Goal: Information Seeking & Learning: Learn about a topic

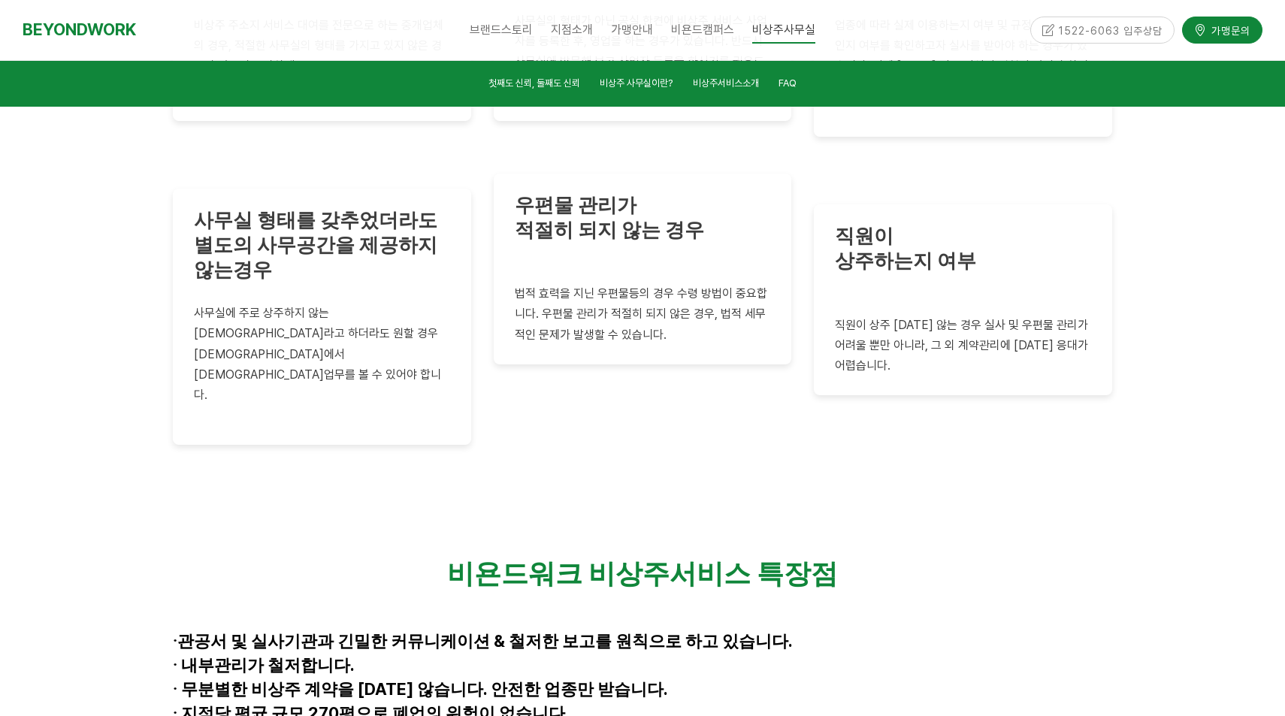
scroll to position [3605, 0]
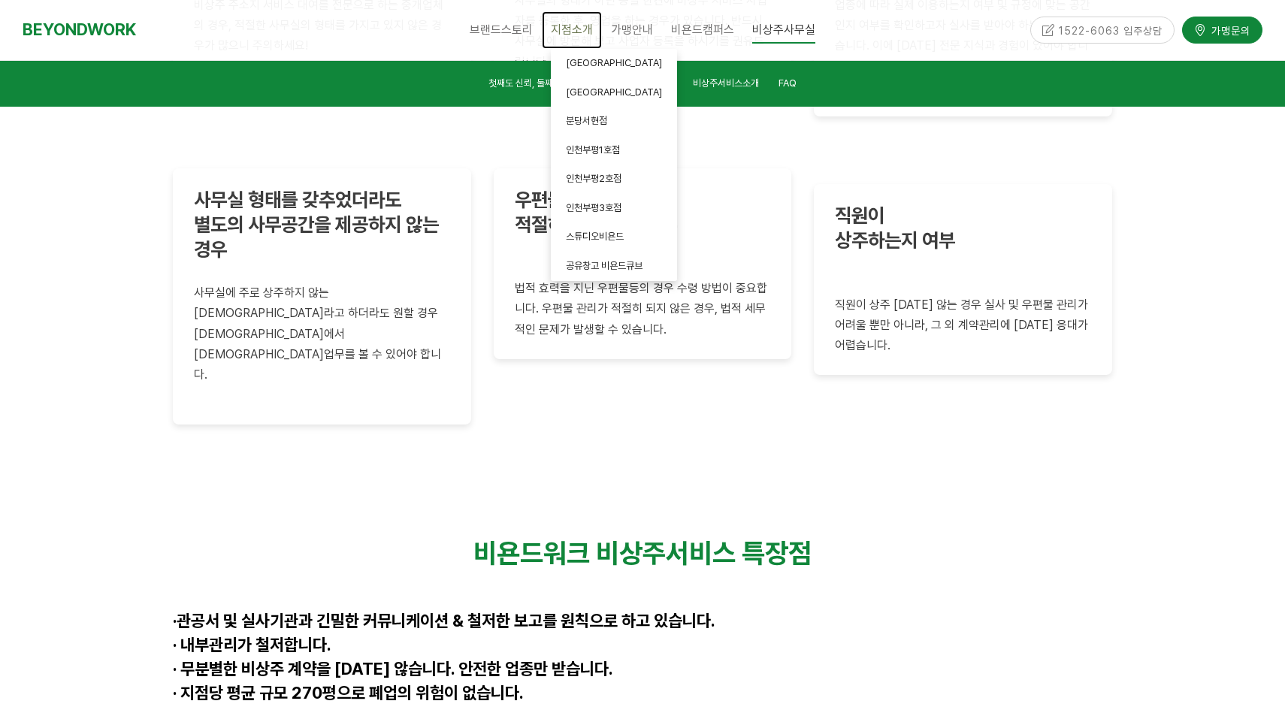
click at [581, 46] on link "지점소개" at bounding box center [572, 30] width 60 height 38
click at [596, 64] on span "[GEOGRAPHIC_DATA]" at bounding box center [614, 62] width 96 height 11
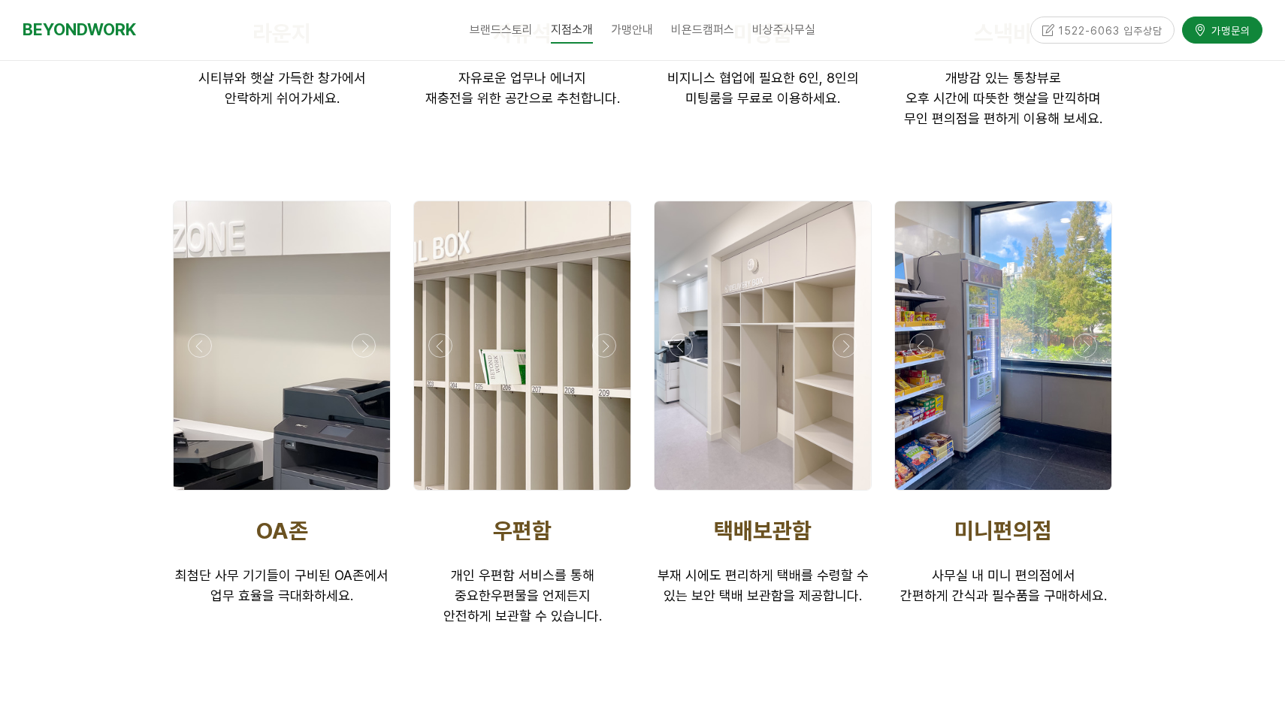
scroll to position [2889, 0]
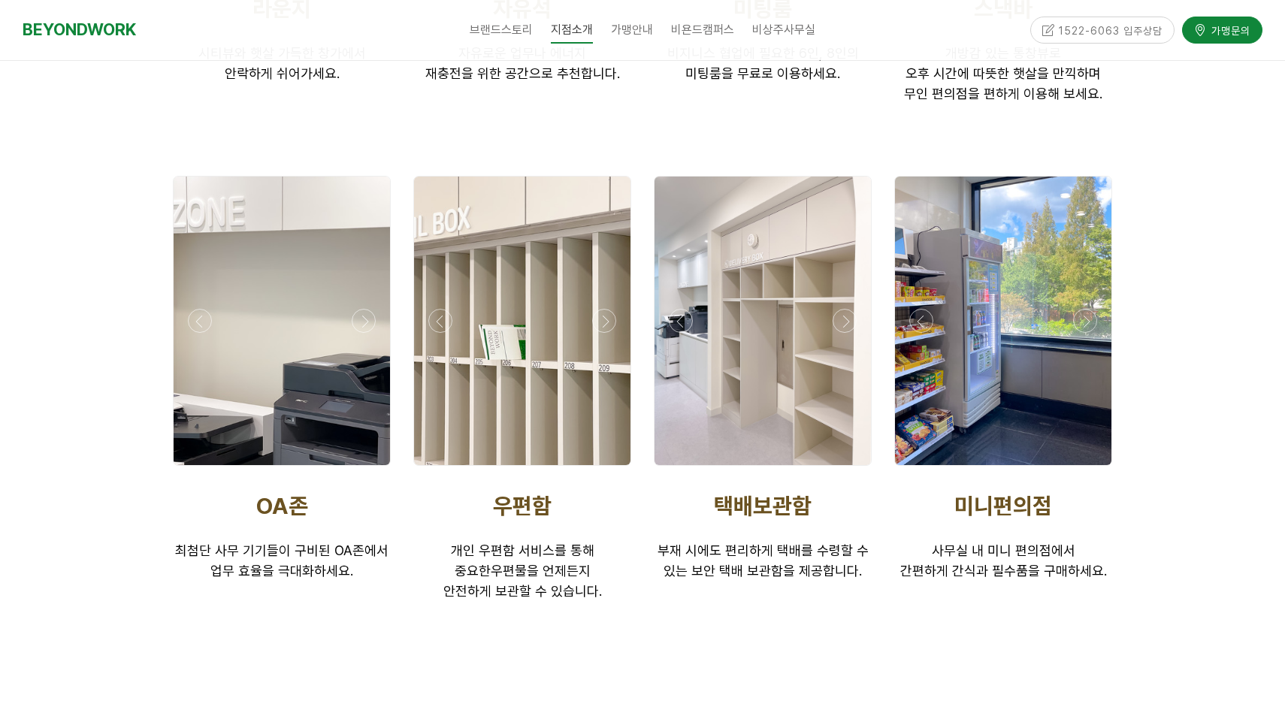
click at [1146, 550] on div at bounding box center [642, 117] width 1285 height 1083
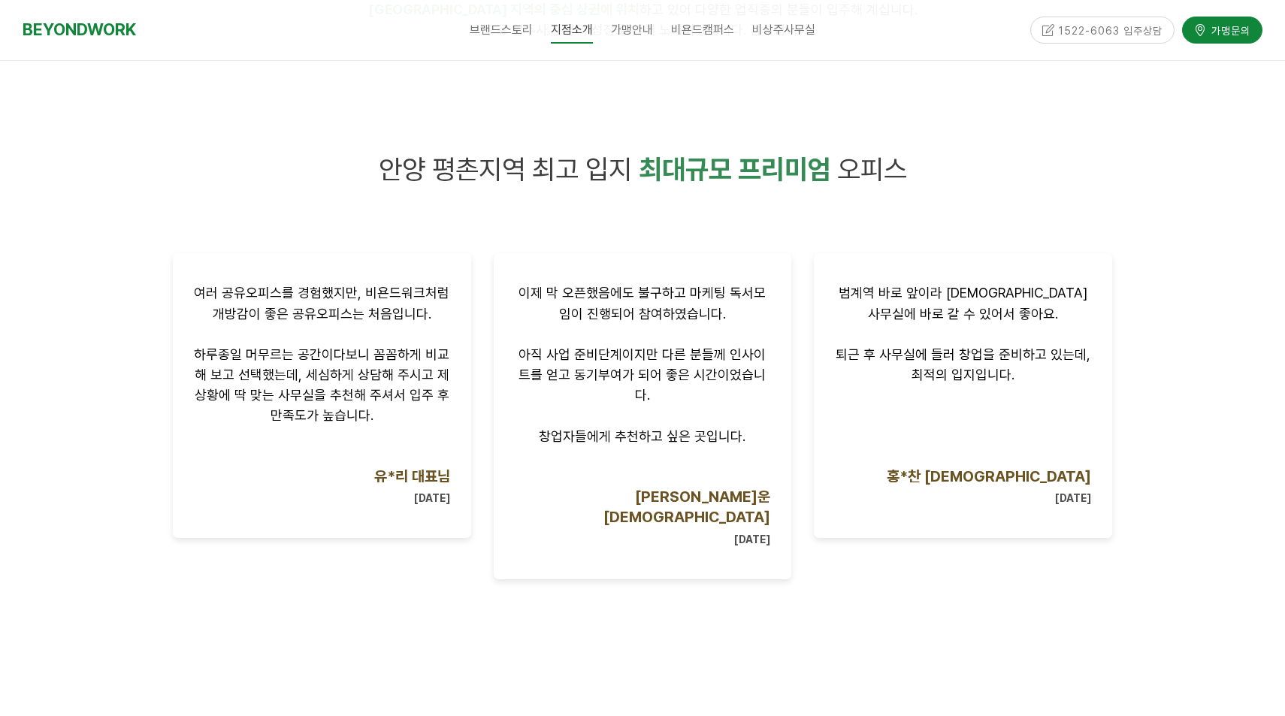
scroll to position [0, 0]
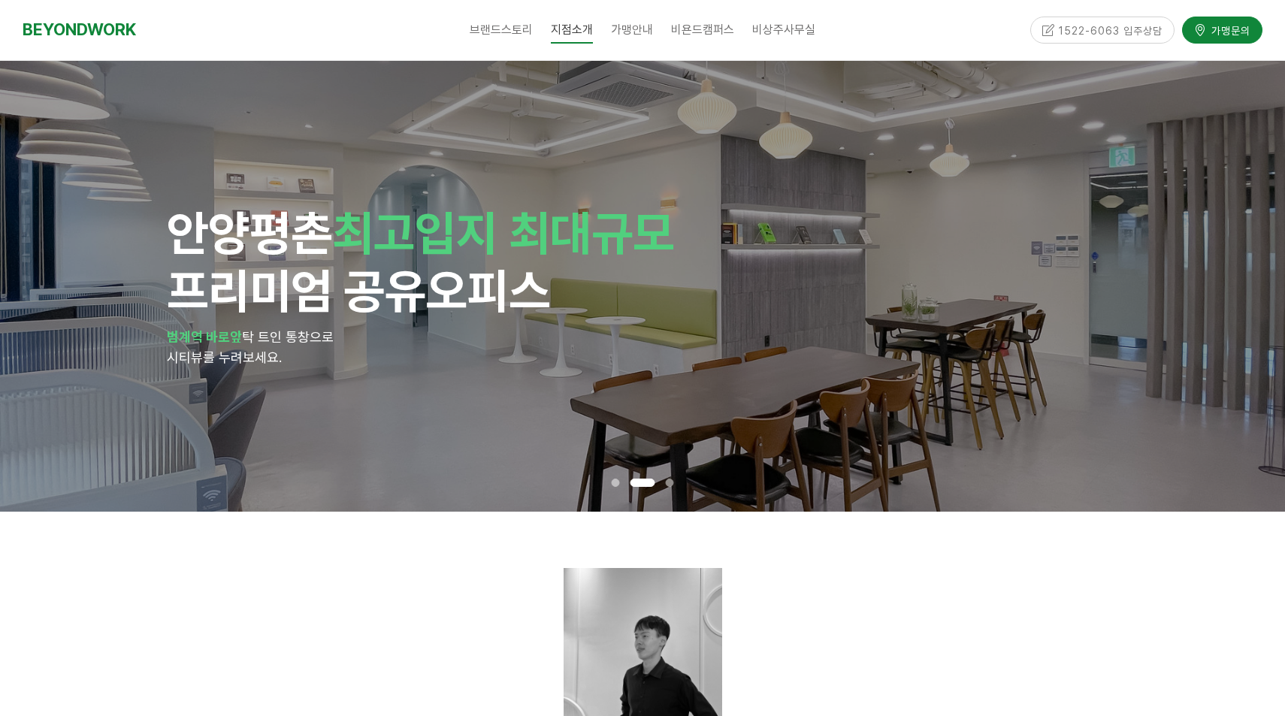
click at [1132, 585] on div at bounding box center [642, 724] width 1285 height 424
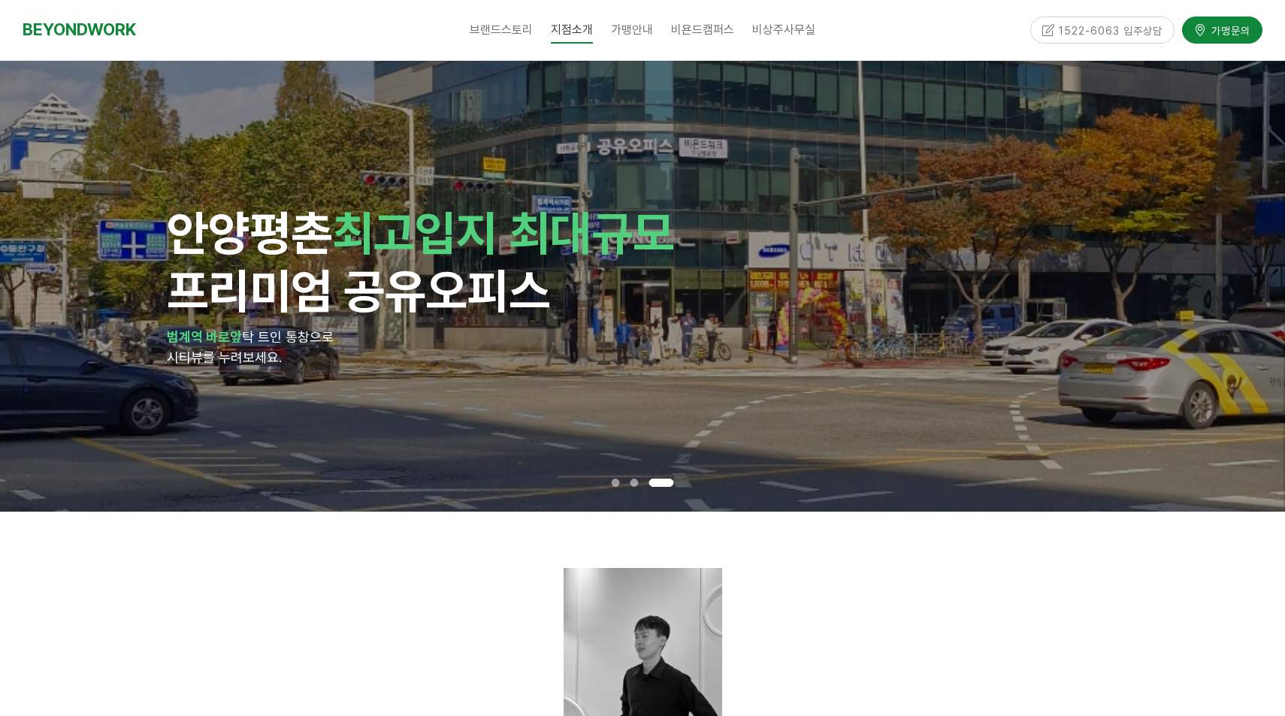
click at [1132, 585] on div at bounding box center [642, 724] width 1285 height 424
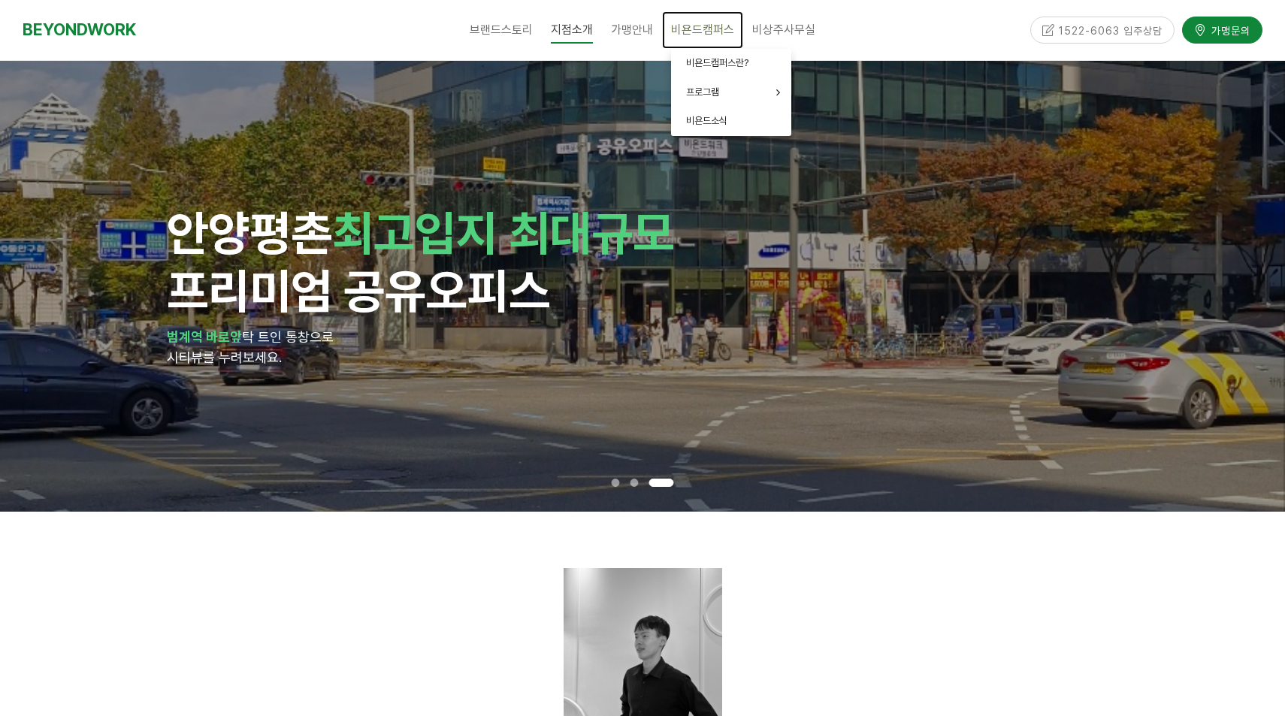
click at [697, 20] on link "비욘드캠퍼스" at bounding box center [702, 30] width 81 height 38
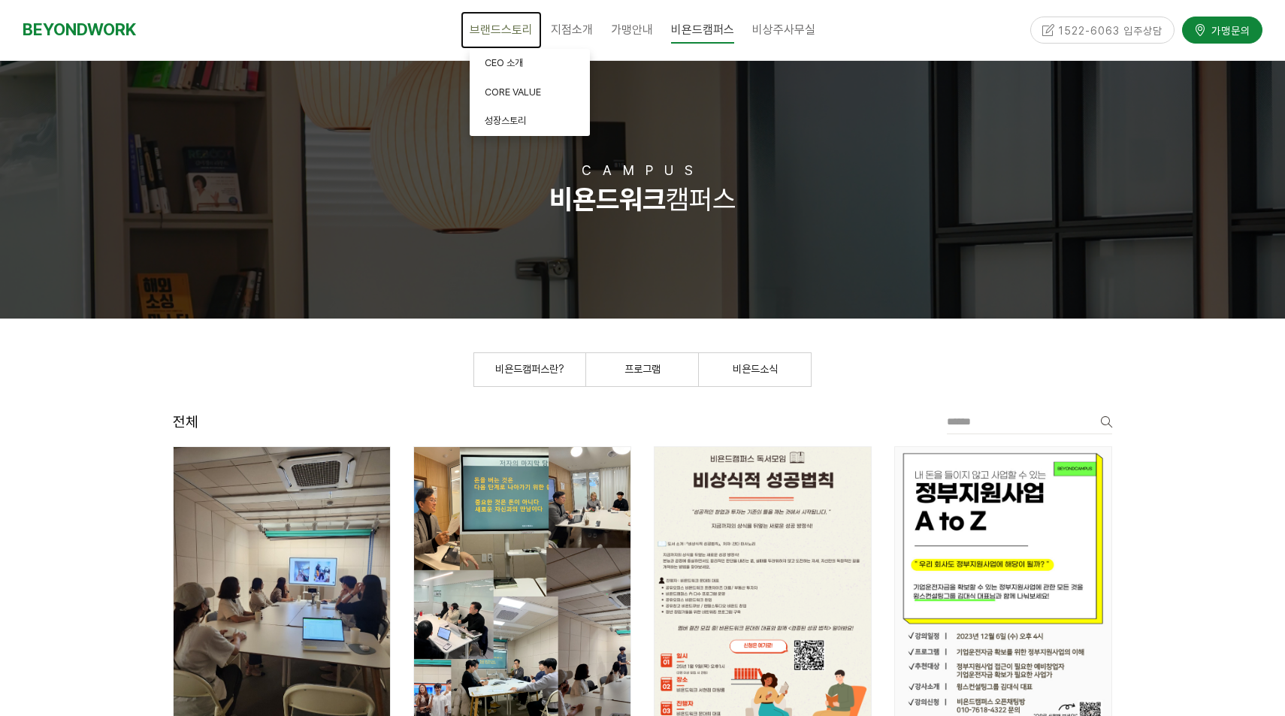
click at [527, 39] on link "브랜드스토리" at bounding box center [501, 30] width 81 height 38
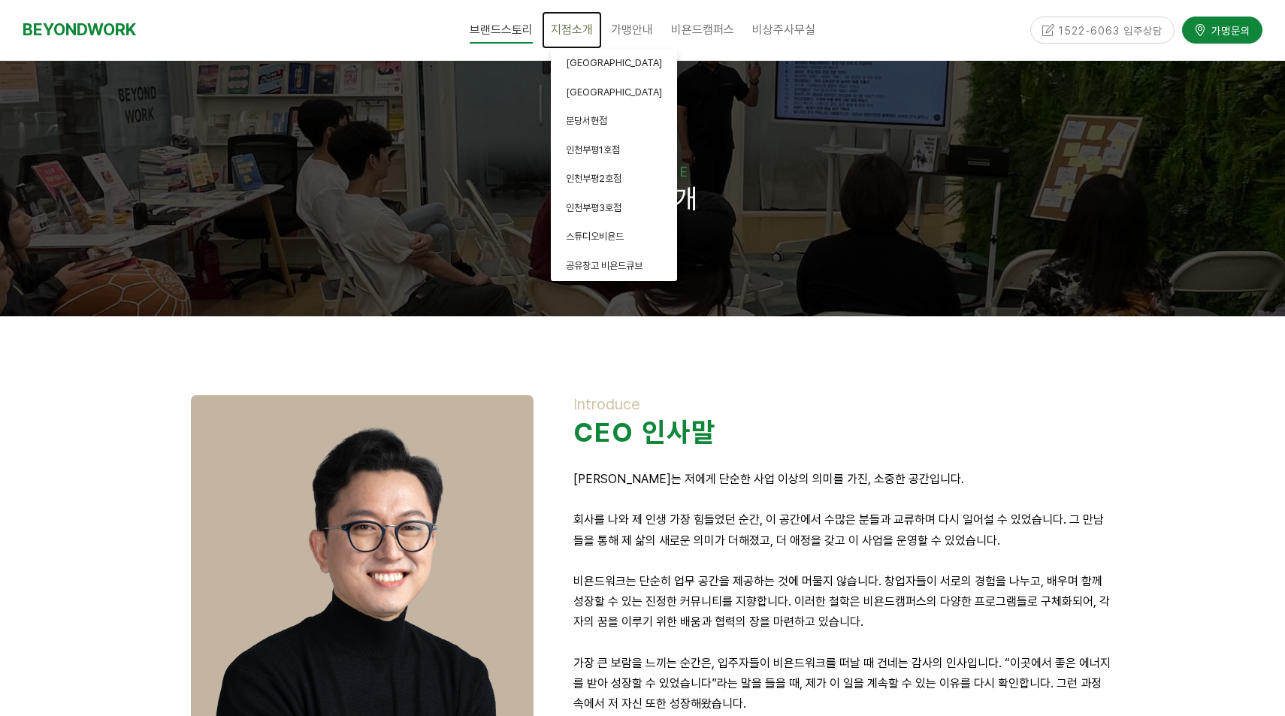
click at [563, 38] on link "지점소개" at bounding box center [572, 30] width 60 height 38
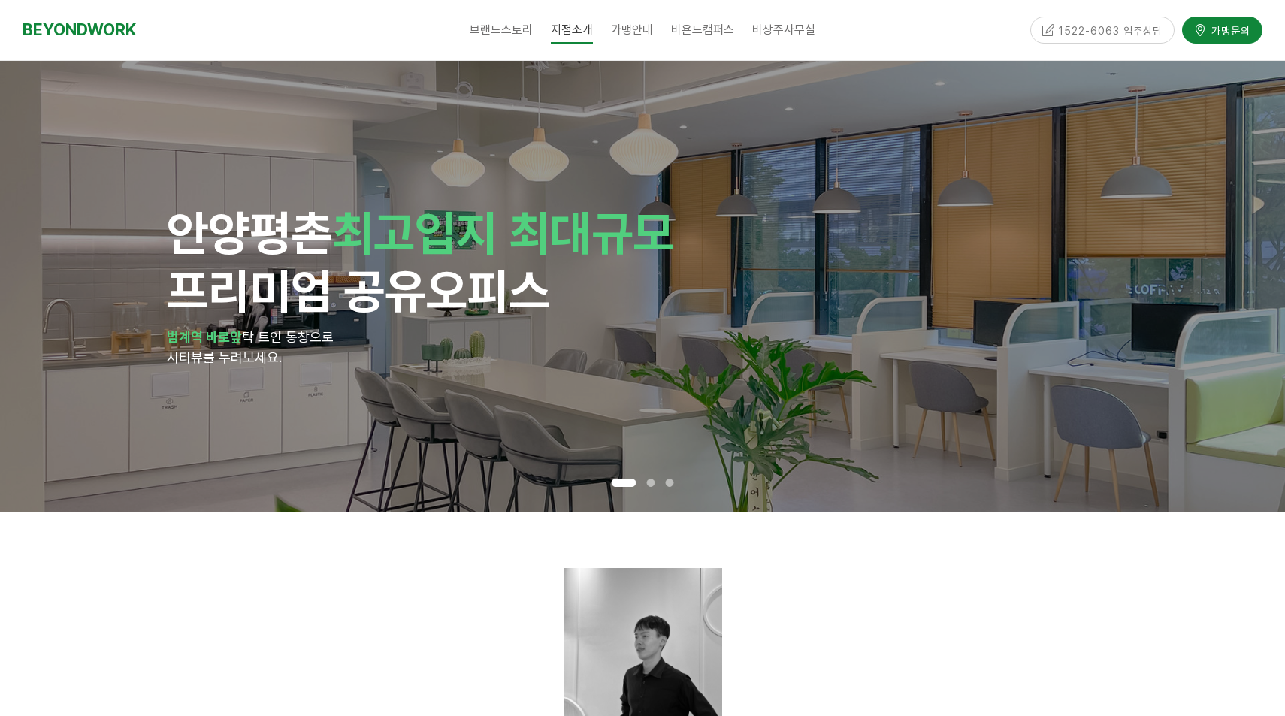
click at [1263, 205] on div "안양 평촌 최고입지 최대규모 프리미엄 공유오피스 범계역 바로앞 탁 트인 통창으로 시티뷰를 누려보세요." at bounding box center [642, 286] width 1285 height 451
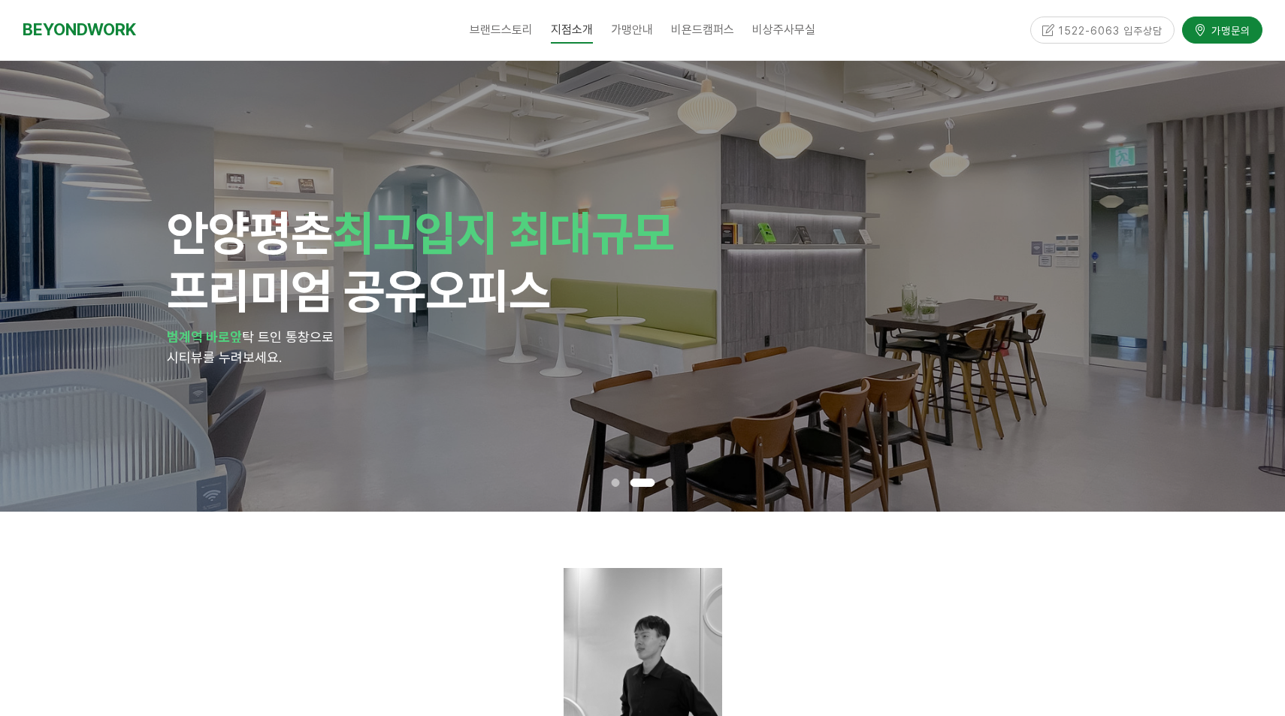
click at [1263, 205] on div "안양 평촌 최고입지 최대규모 프리미엄 공유오피스 범계역 바로앞 탁 트인 통창으로 시티뷰를 누려보세요." at bounding box center [642, 286] width 1285 height 451
click at [1258, 207] on div "안양 평촌 최고입지 최대규모 프리미엄 공유오피스 범계역 바로앞 탁 트인 통창으로 시티뷰를 누려보세요." at bounding box center [642, 286] width 1285 height 451
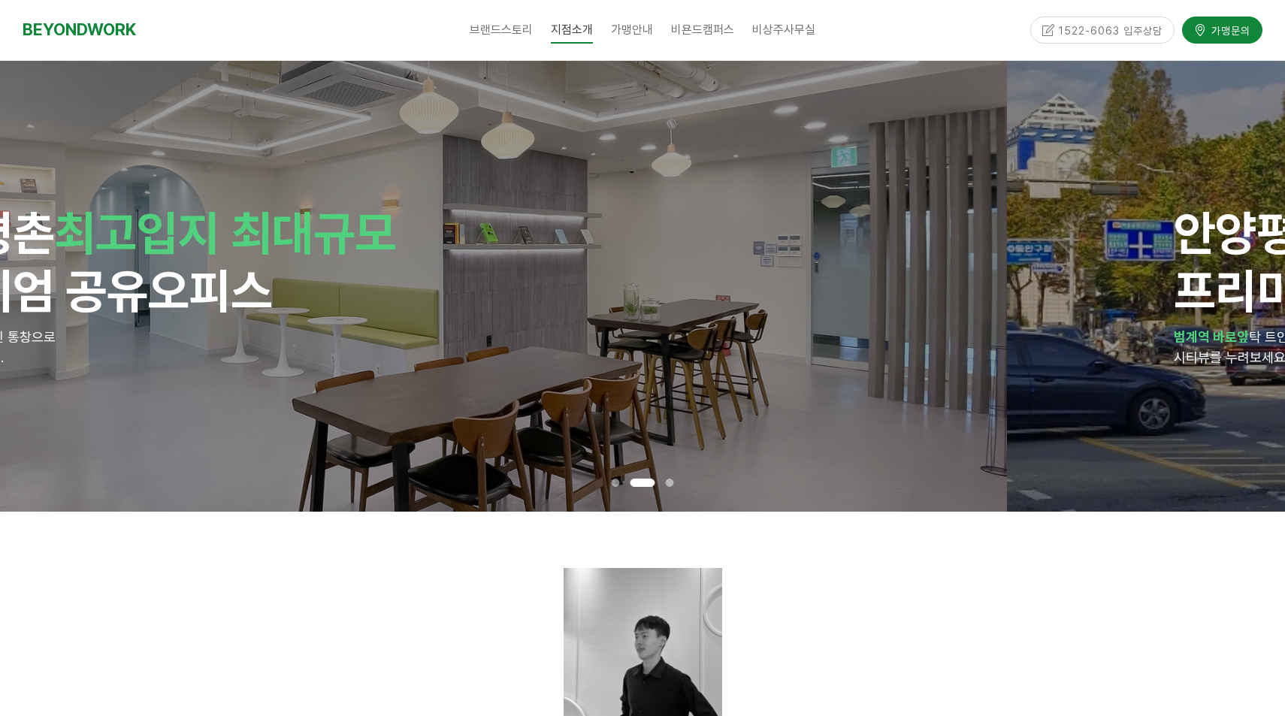
drag, startPoint x: 1112, startPoint y: 328, endPoint x: 660, endPoint y: 325, distance: 451.5
click at [687, 328] on div "안양 평촌 최고입지 최대규모 프리미엄 공유오피스 범계역 바로앞 탁 트인 통창으로 시티뷰를 누려보세요." at bounding box center [364, 286] width 1285 height 451
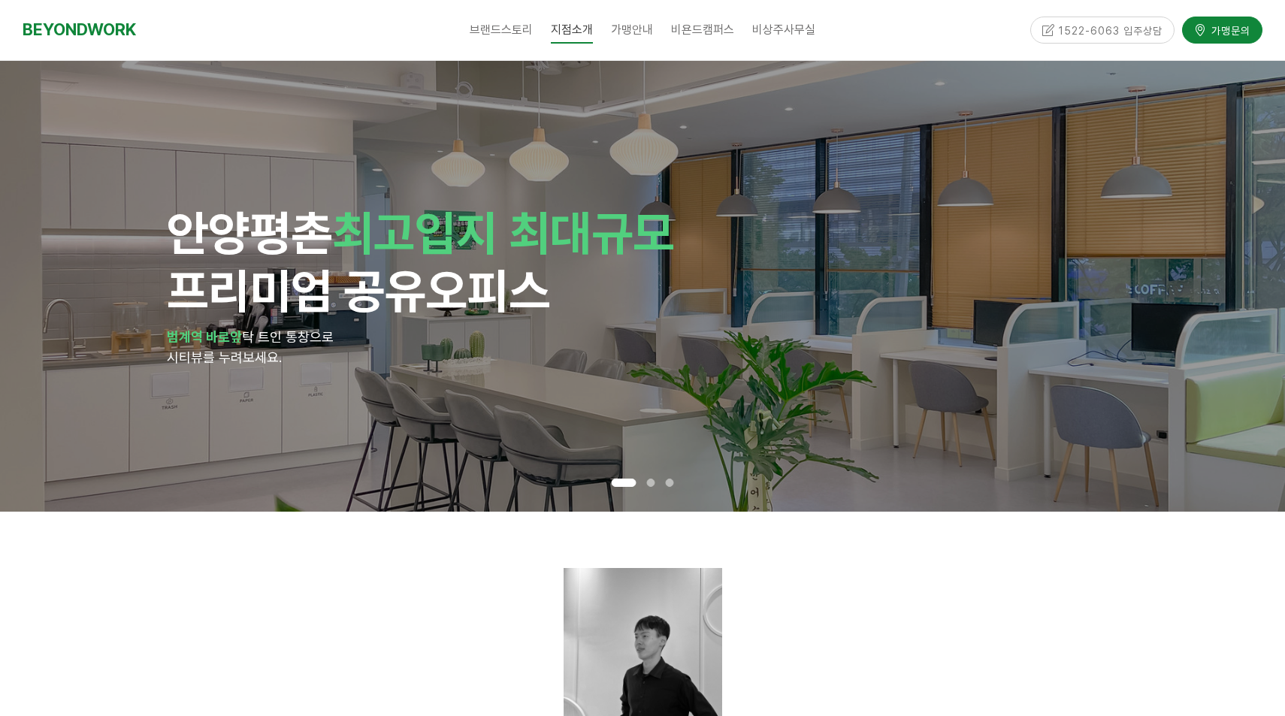
click at [991, 586] on div at bounding box center [642, 647] width 939 height 159
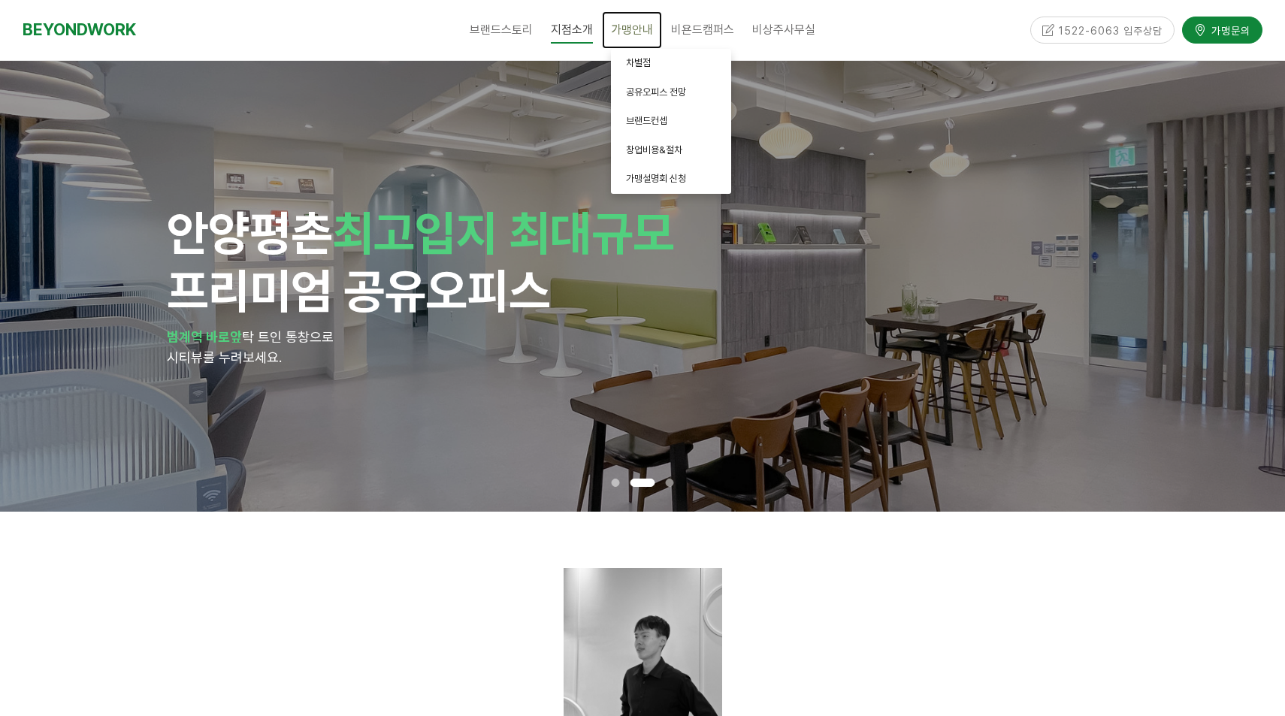
click at [651, 35] on span "가맹안내" at bounding box center [632, 30] width 42 height 14
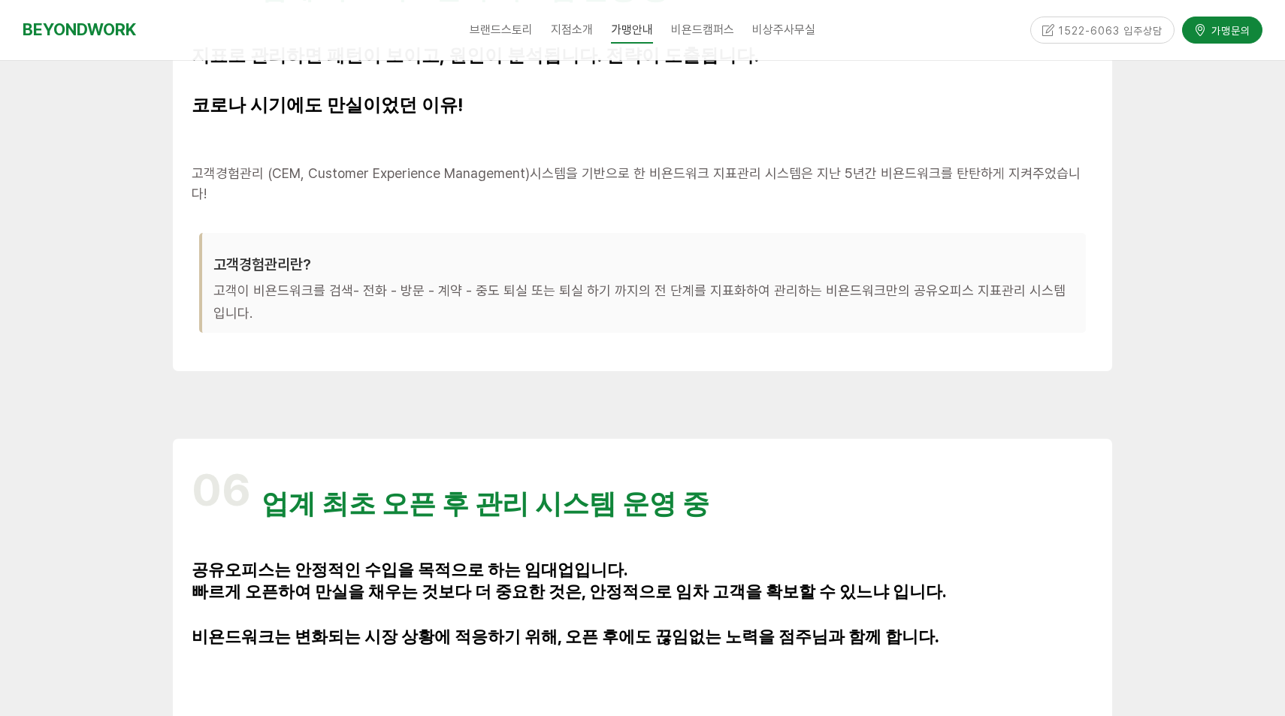
scroll to position [4789, 0]
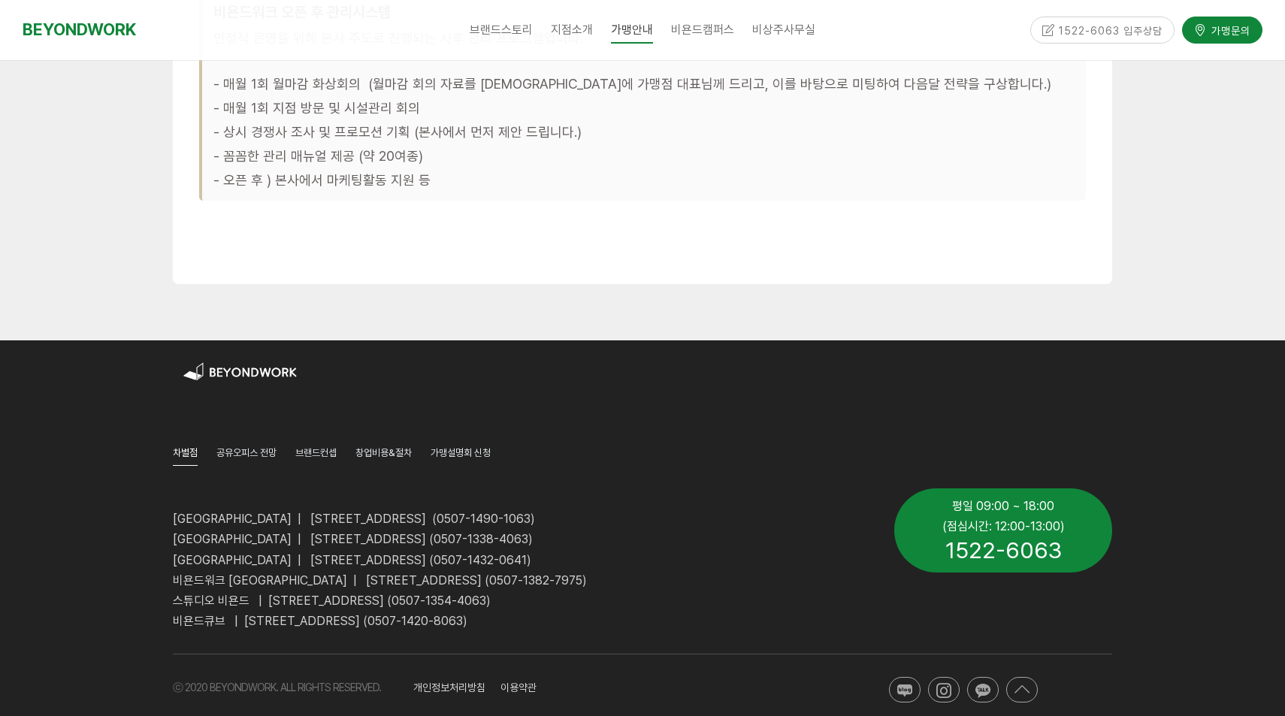
click at [829, 352] on div at bounding box center [722, 363] width 779 height 23
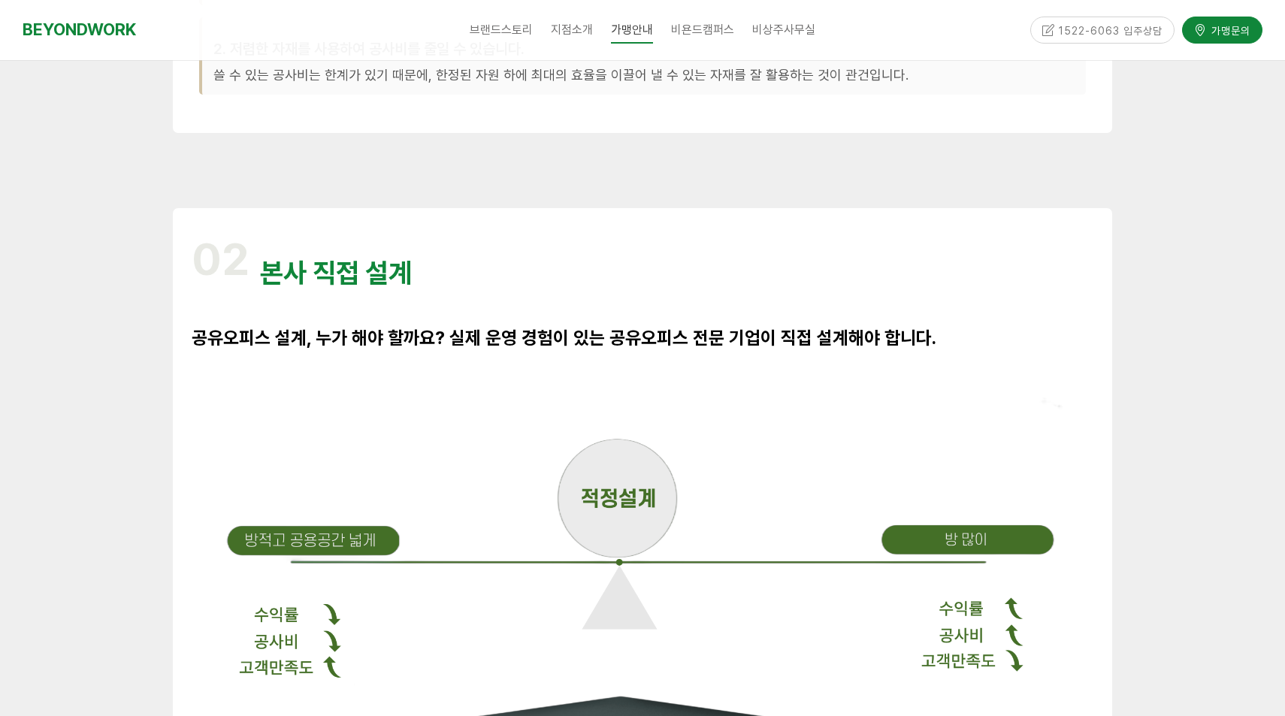
scroll to position [857, 0]
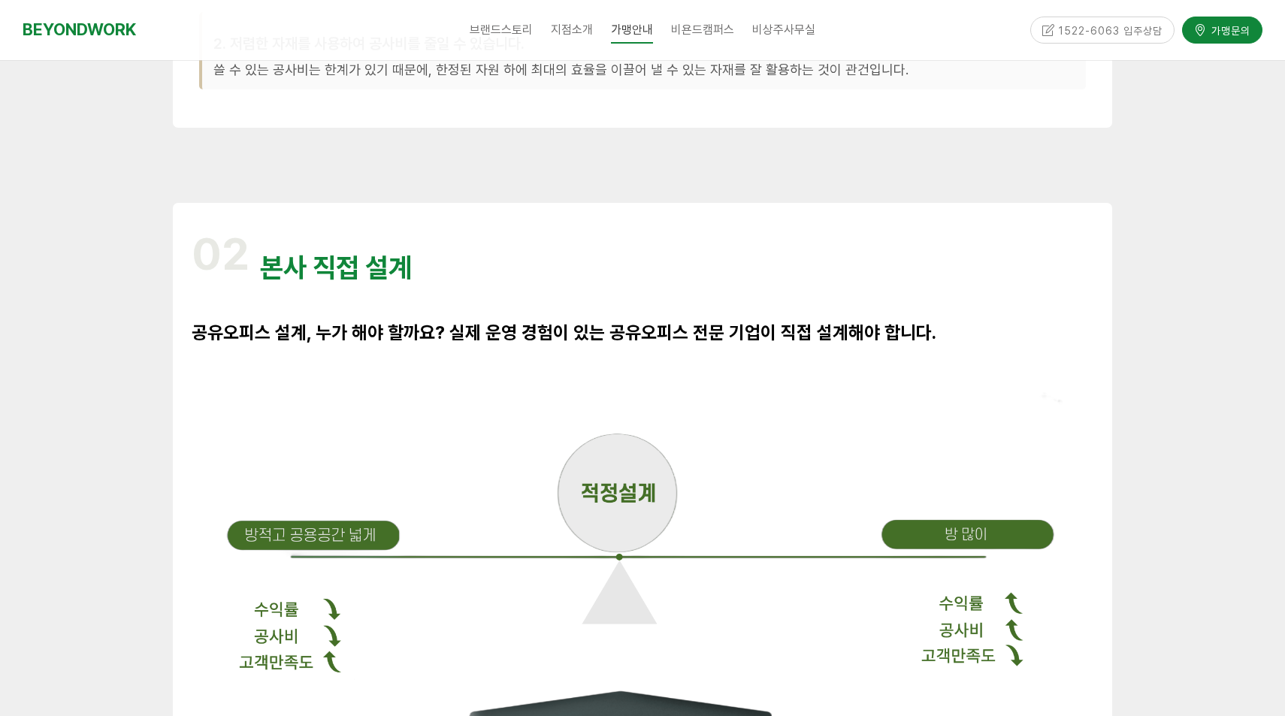
click at [1037, 361] on p at bounding box center [642, 357] width 901 height 20
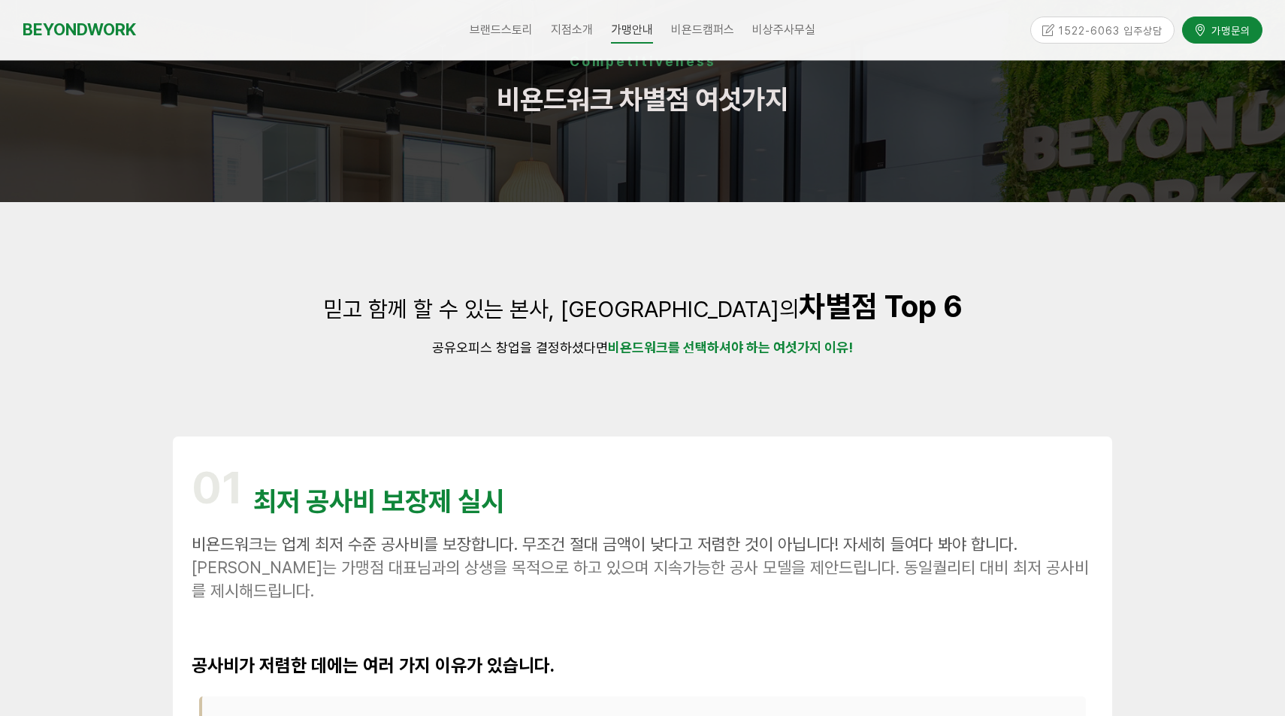
scroll to position [0, 0]
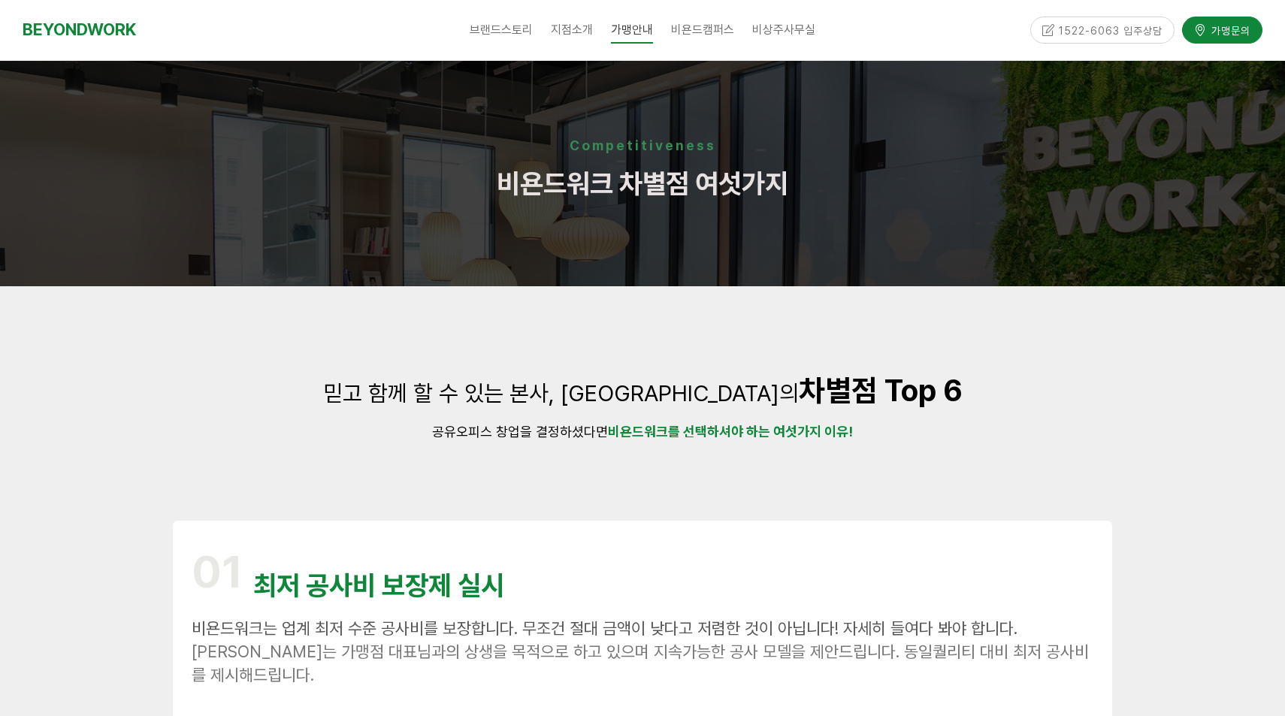
click at [1113, 466] on div at bounding box center [643, 482] width 962 height 53
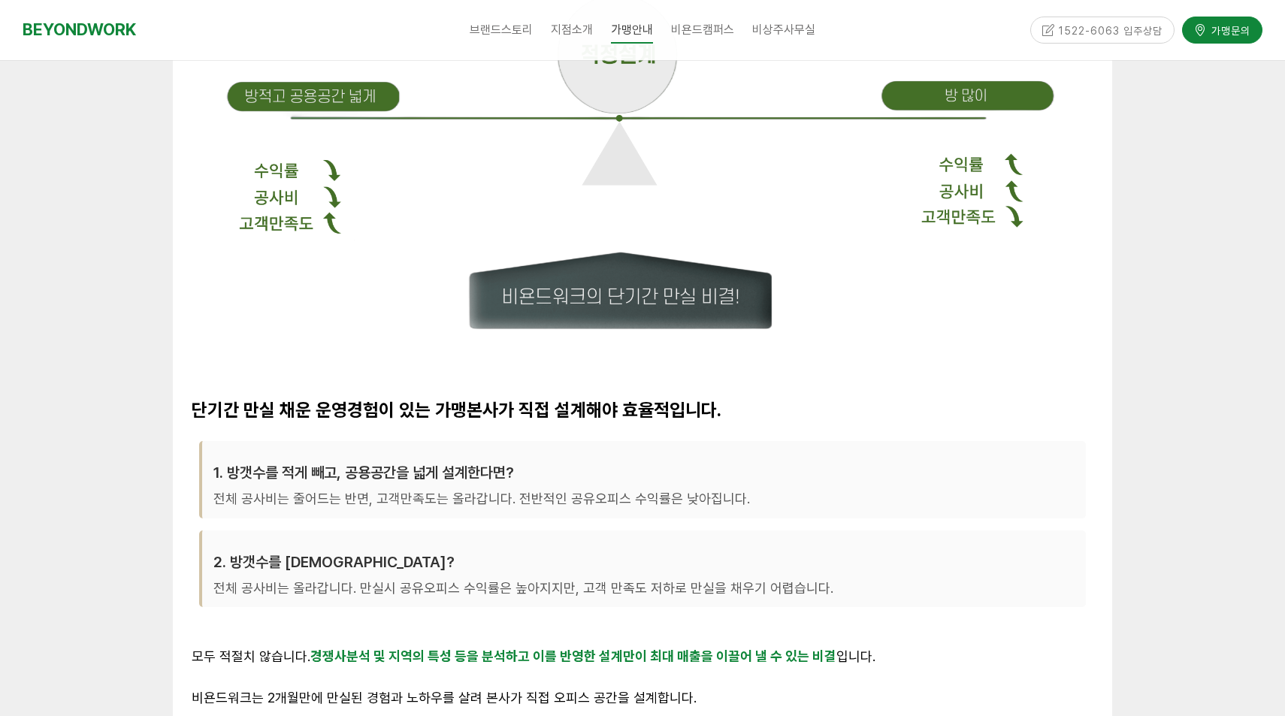
scroll to position [1309, 0]
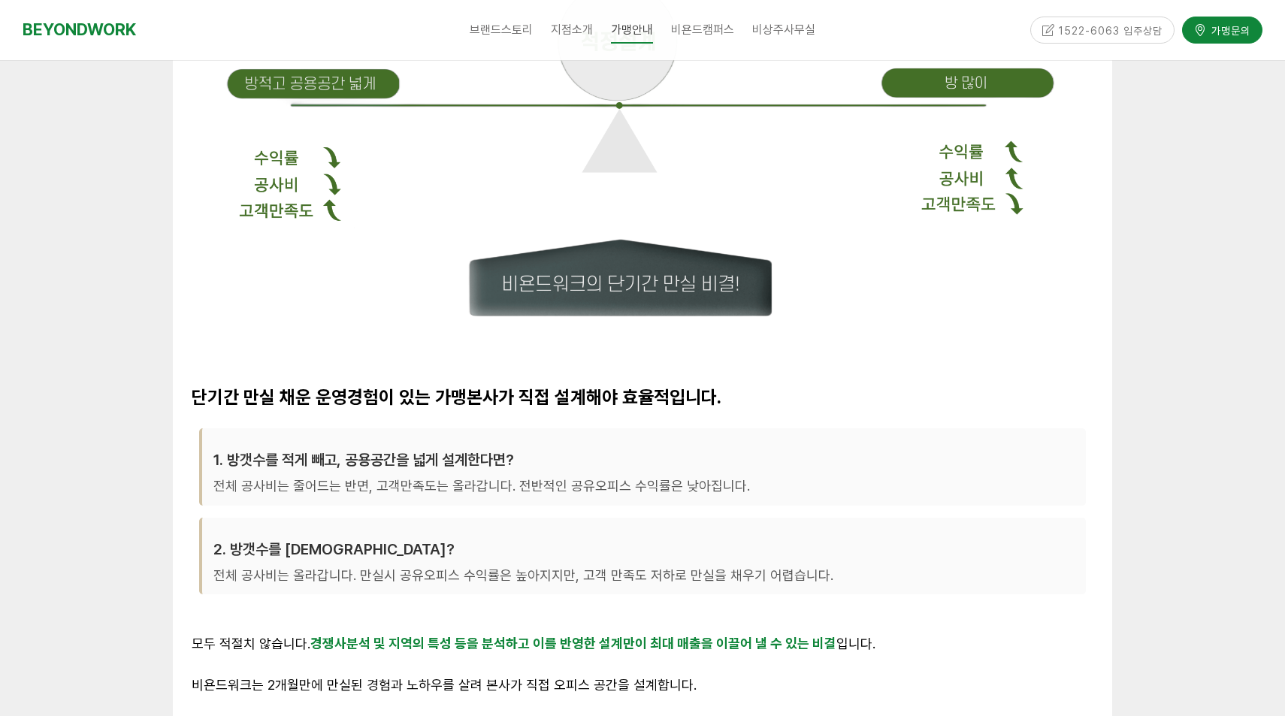
click at [1191, 495] on div at bounding box center [642, 279] width 1285 height 1079
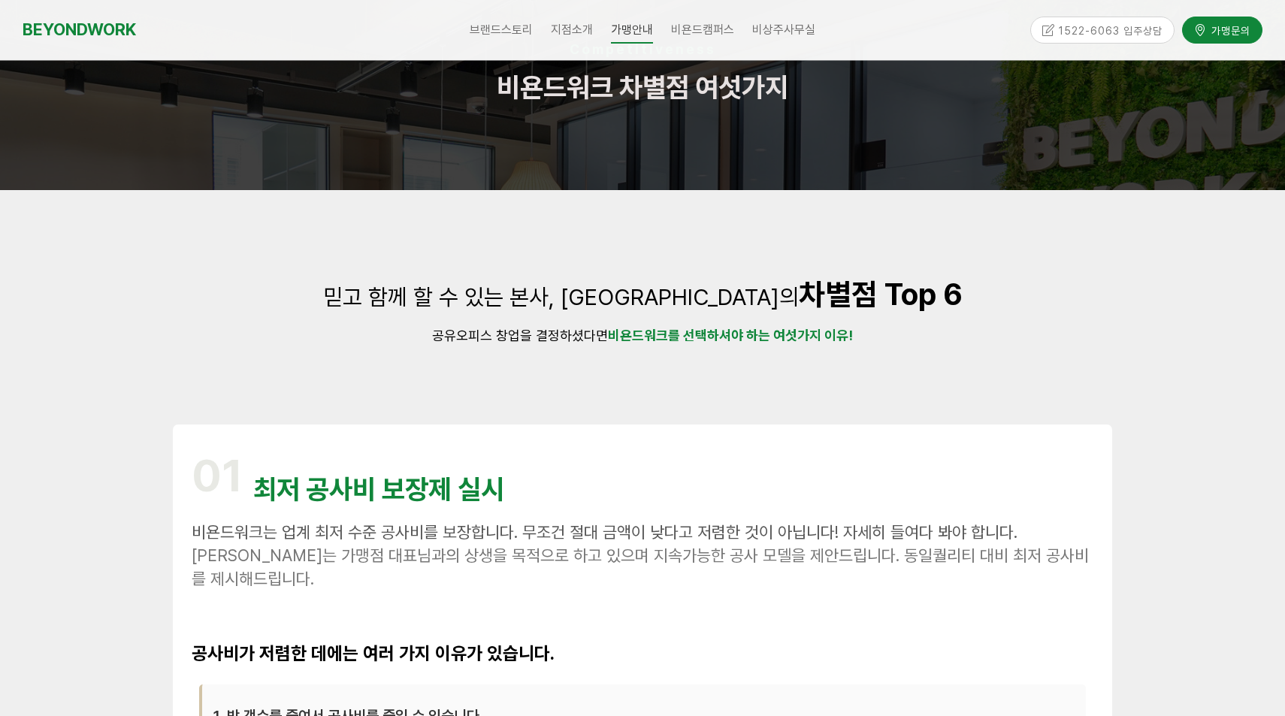
scroll to position [0, 0]
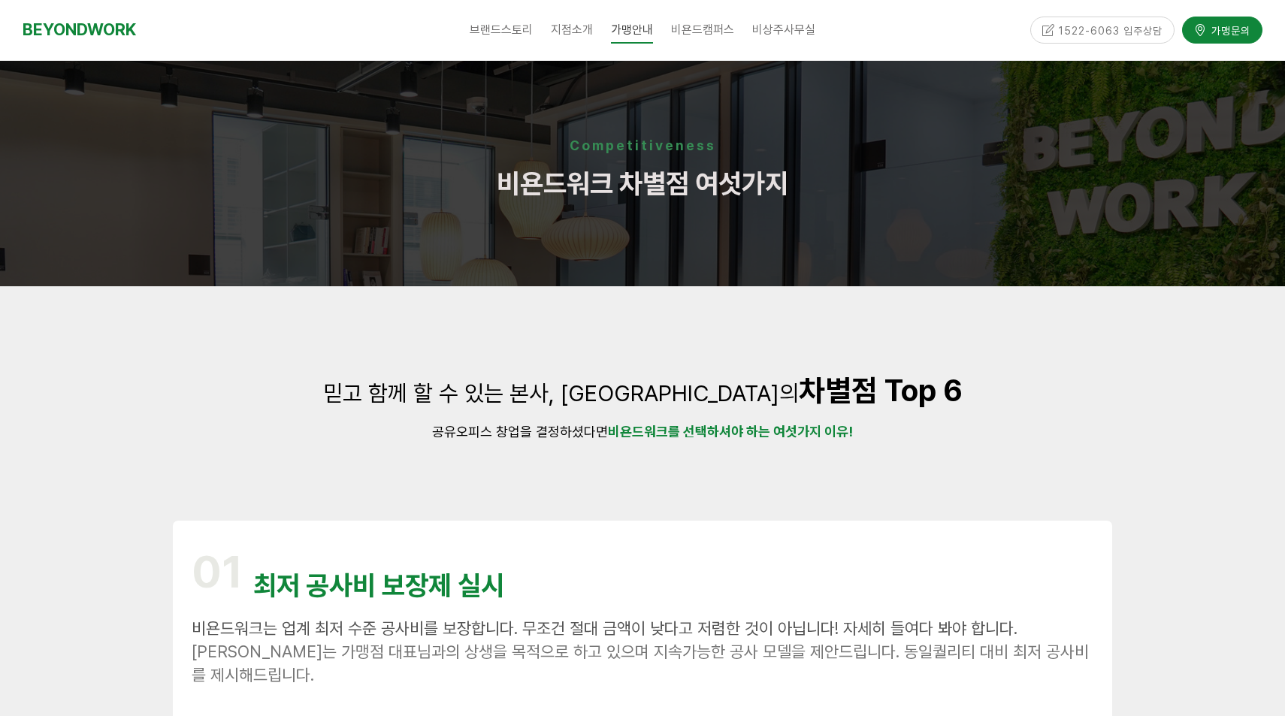
click at [856, 388] on strong "차별점 Top 6" at bounding box center [881, 391] width 164 height 36
click at [949, 383] on p "믿고 함께 할 수 있는 본사, 비욘드워크의 차별점 Top 6" at bounding box center [642, 391] width 939 height 60
click at [950, 18] on div "브랜드스토리 CEO 소개 CORE VALUE 성장스토리 지점소개 [GEOGRAPHIC_DATA] [GEOGRAPHIC_DATA] [GEOGRA…" at bounding box center [642, 30] width 747 height 60
